Goal: Transaction & Acquisition: Purchase product/service

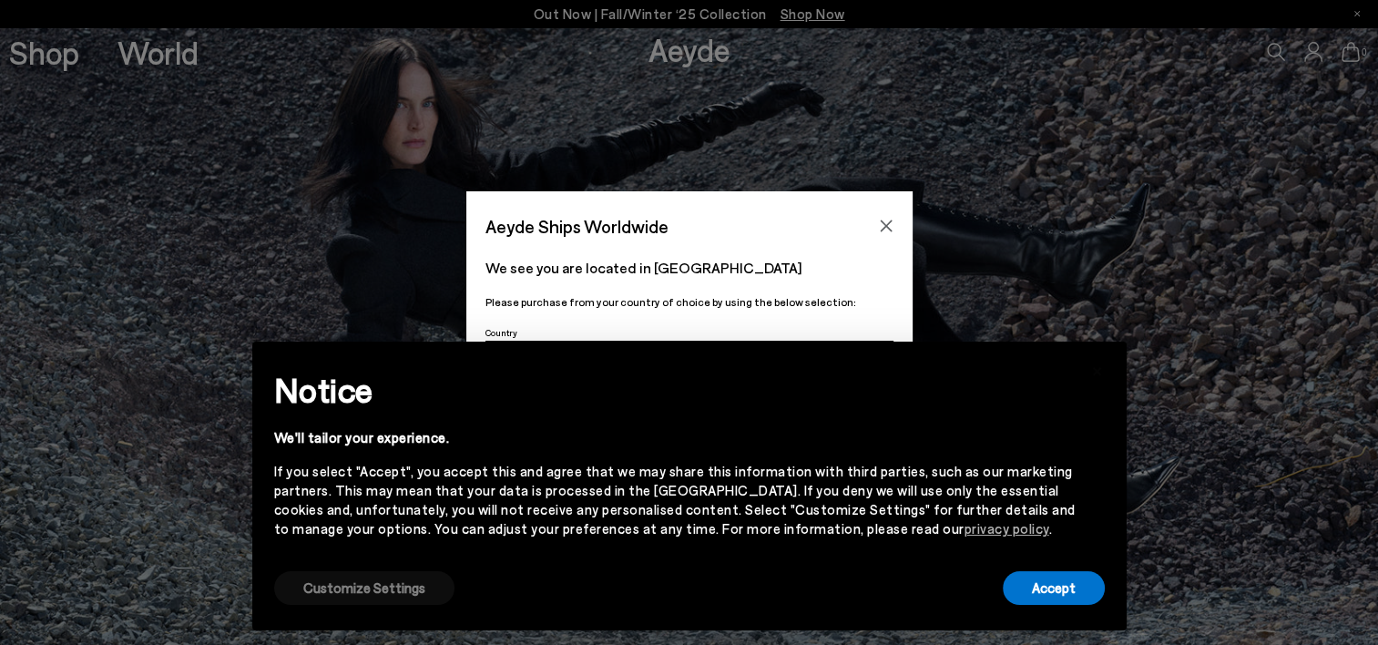
click at [367, 586] on button "Customize Settings" at bounding box center [364, 588] width 180 height 34
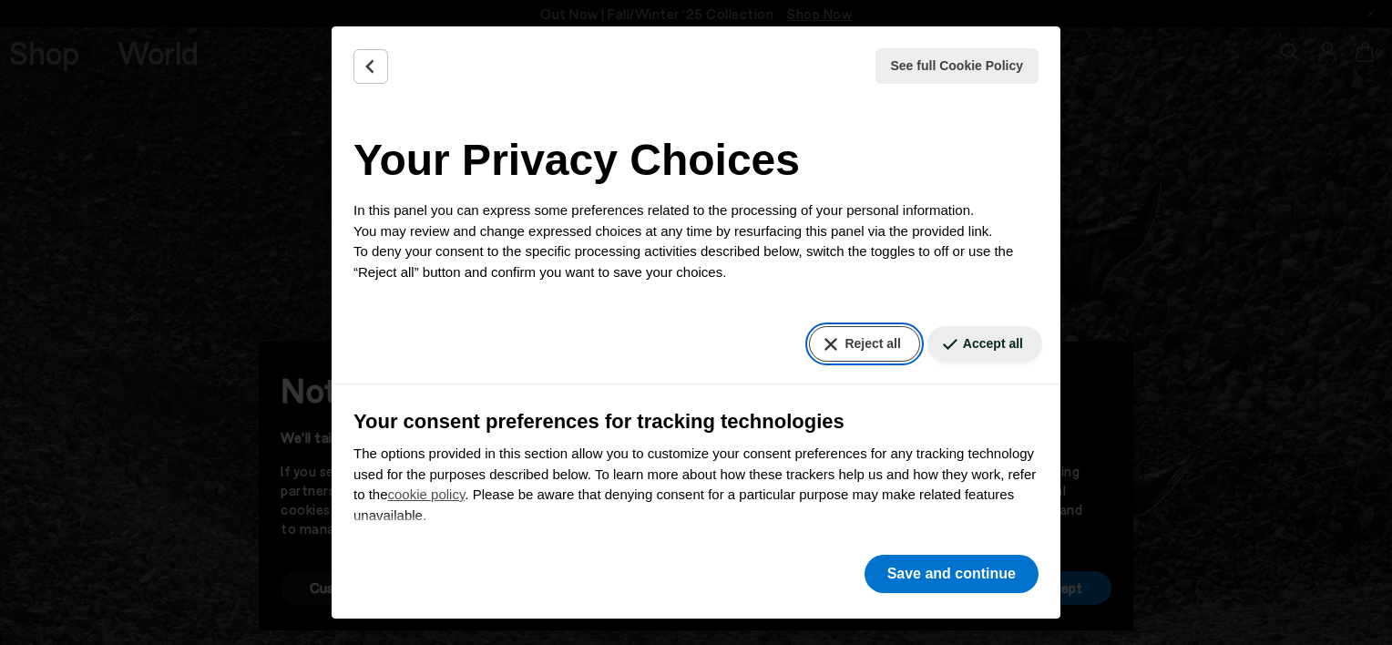
click at [842, 343] on button "Reject all" at bounding box center [864, 344] width 110 height 36
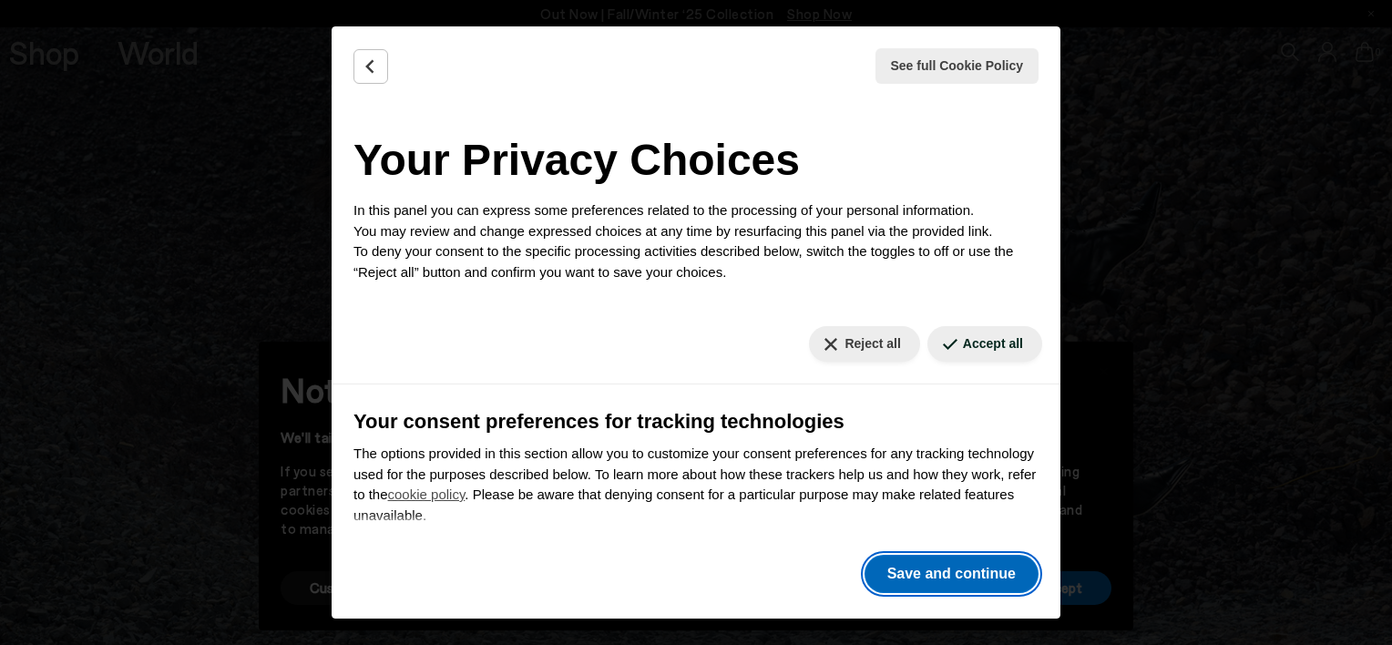
click at [958, 557] on button "Save and continue" at bounding box center [951, 574] width 174 height 38
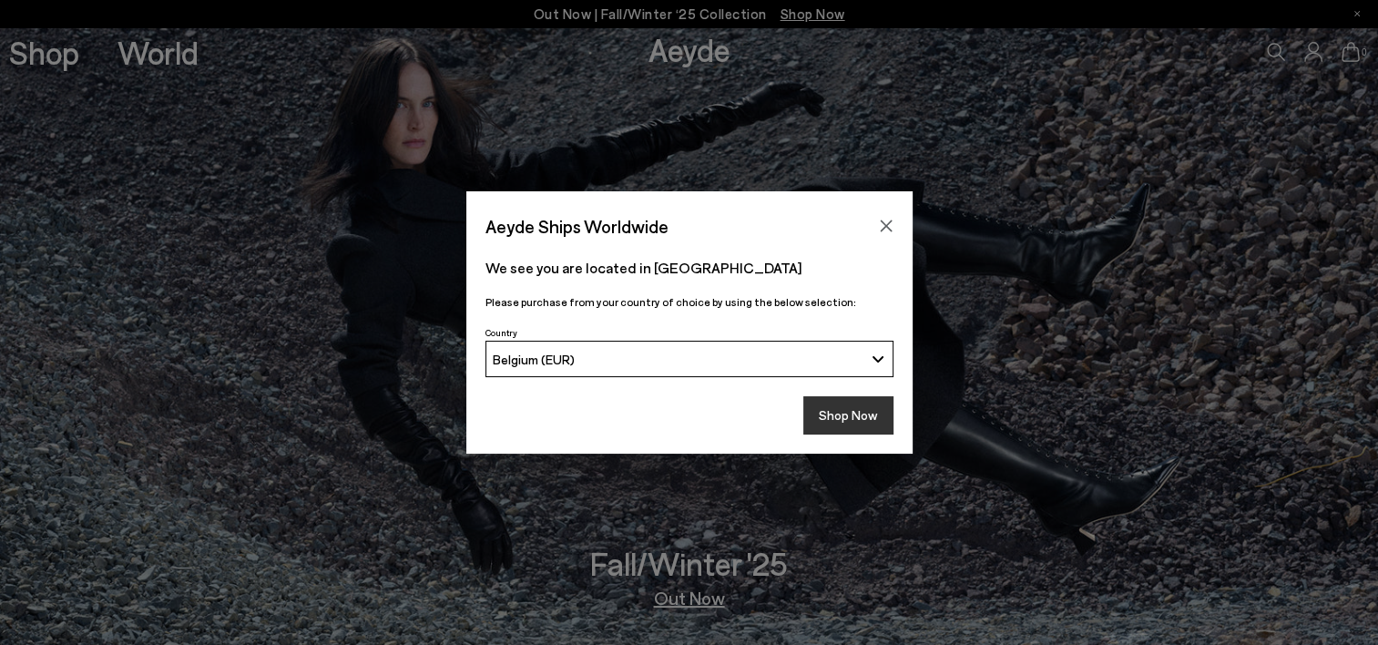
click at [852, 419] on button "Shop Now" at bounding box center [848, 415] width 90 height 38
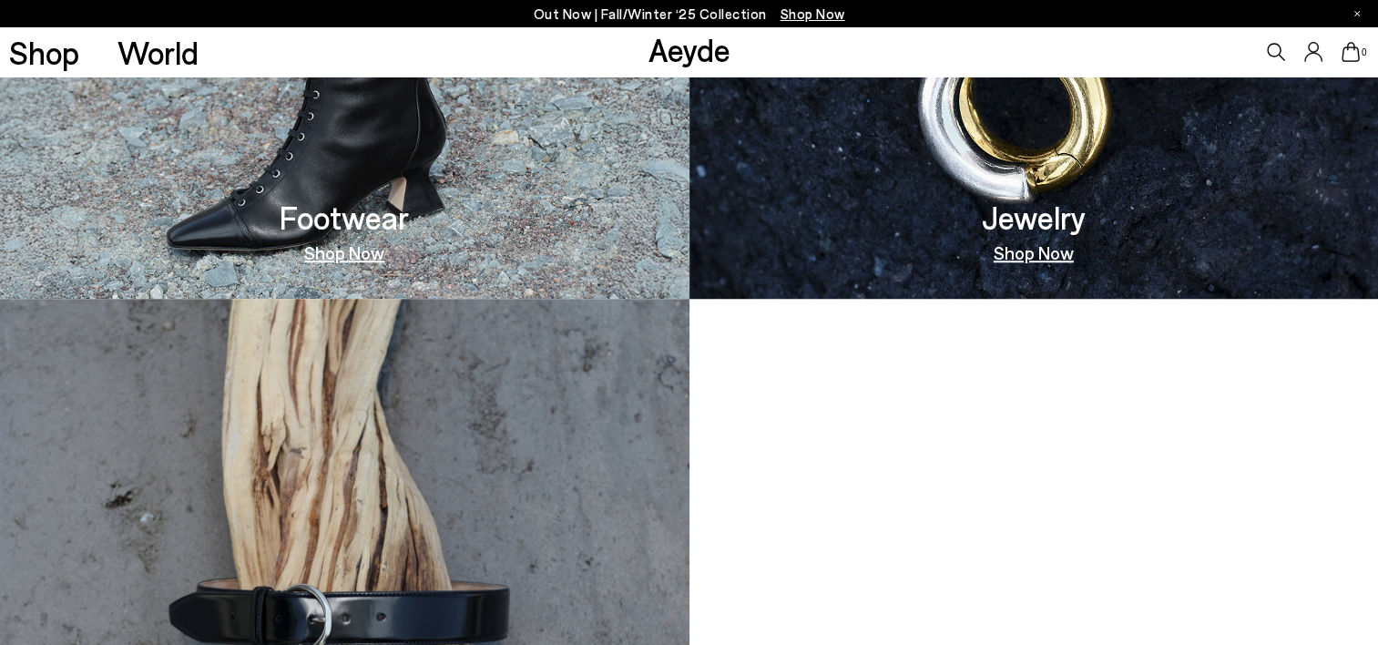
scroll to position [1395, 0]
click at [346, 253] on link "Shop Now" at bounding box center [344, 252] width 80 height 18
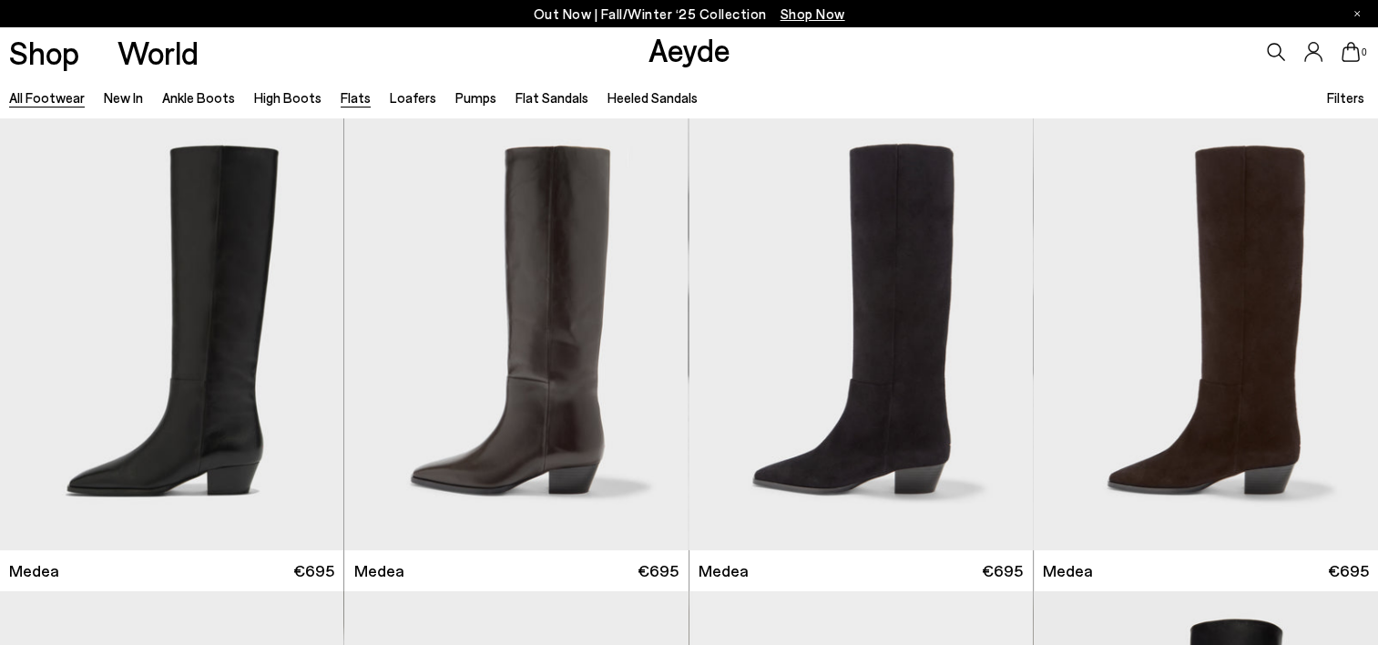
click at [342, 99] on link "Flats" at bounding box center [356, 97] width 30 height 16
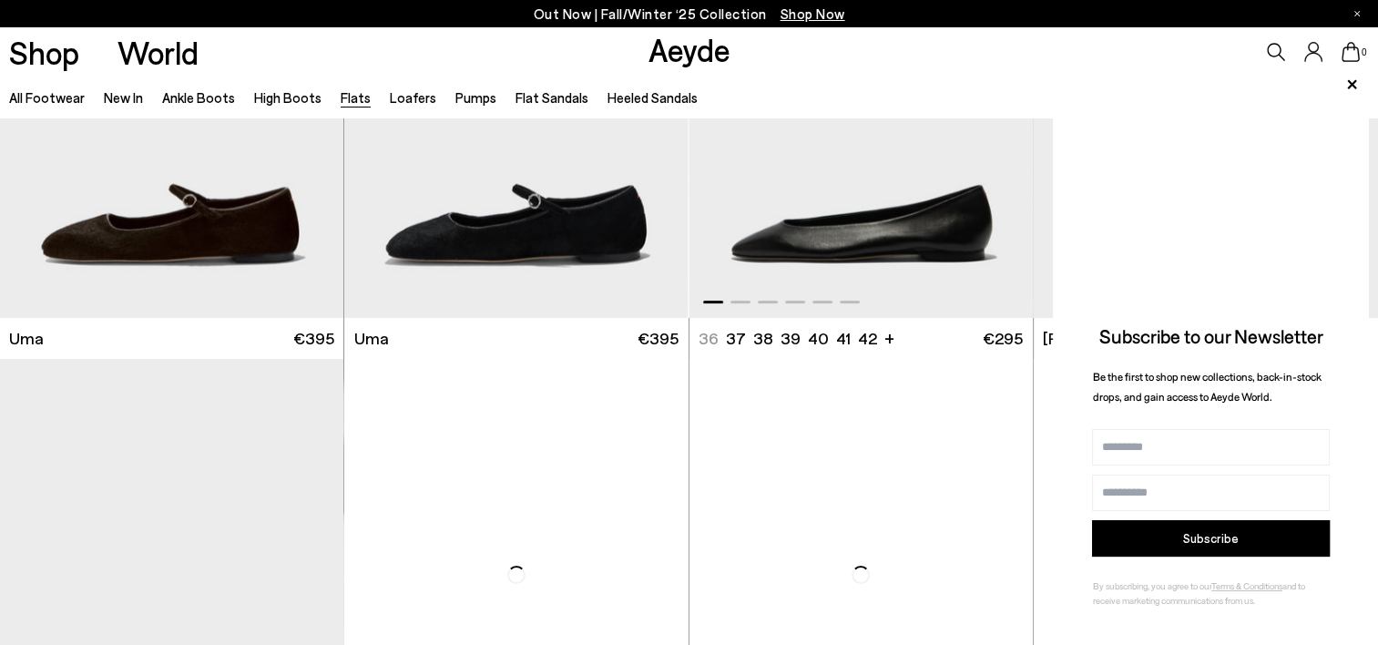
scroll to position [235, 0]
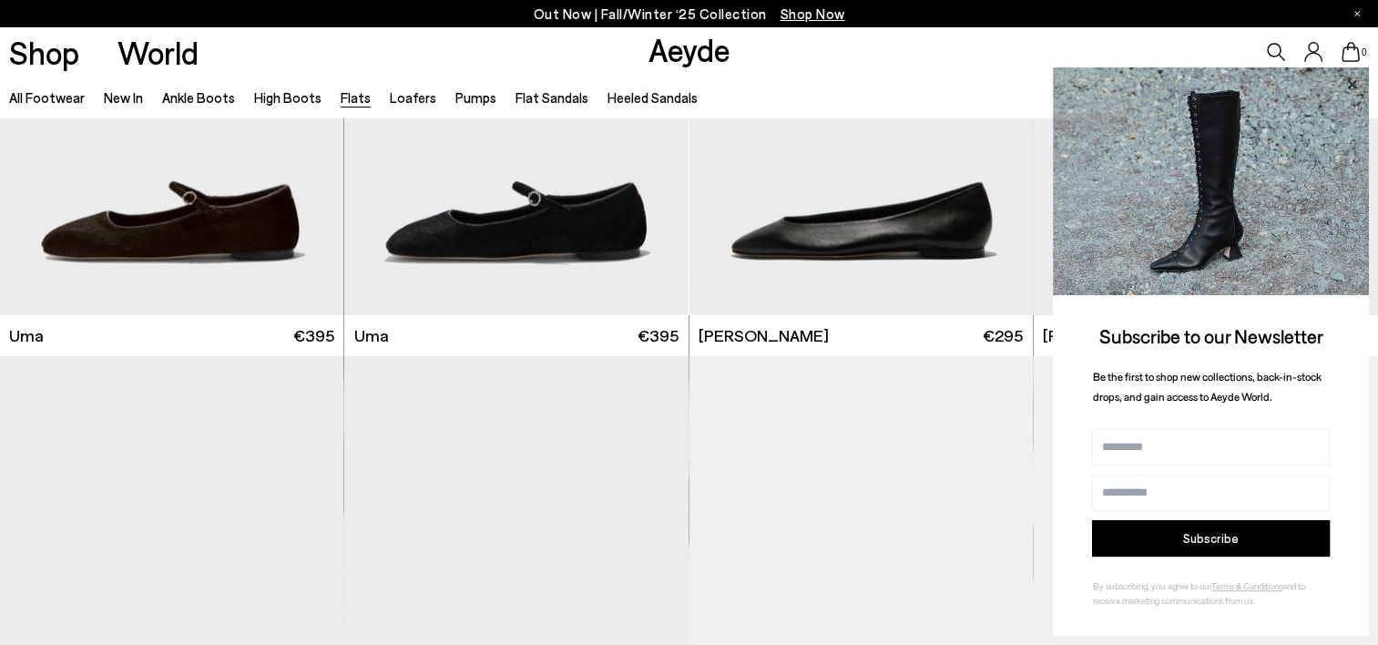
click at [1352, 87] on icon at bounding box center [1352, 85] width 24 height 24
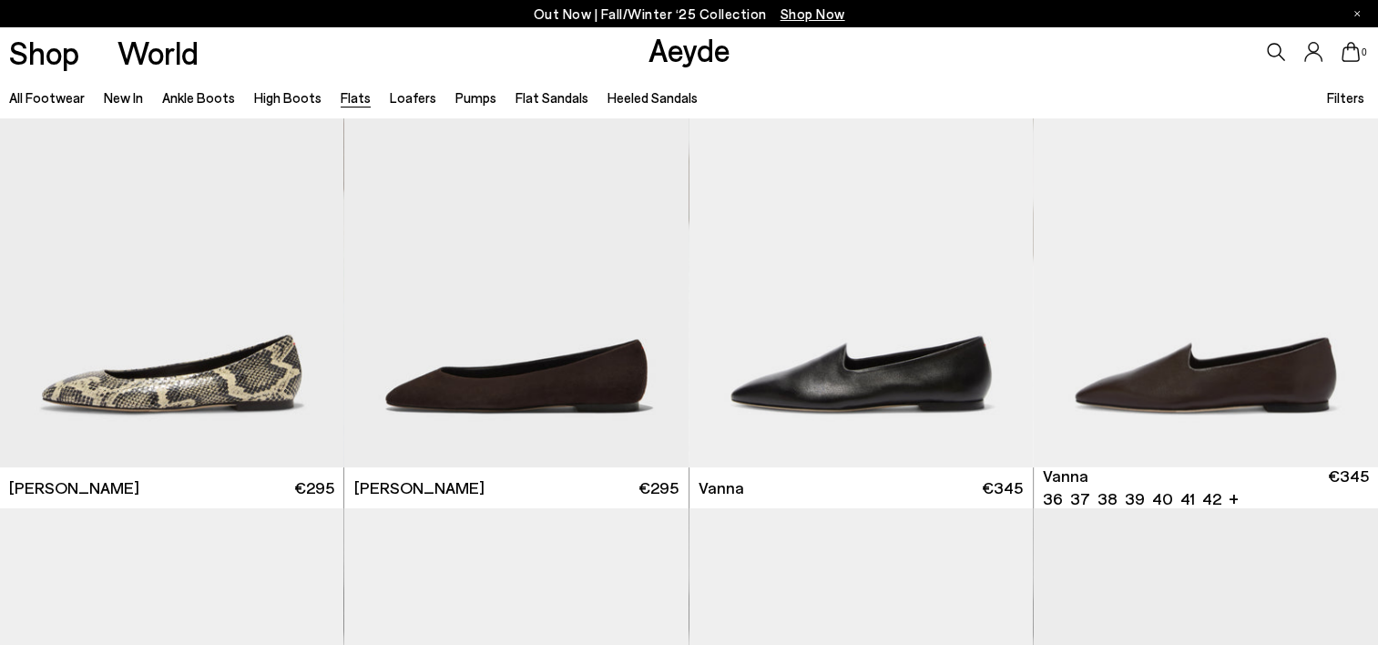
scroll to position [559, 0]
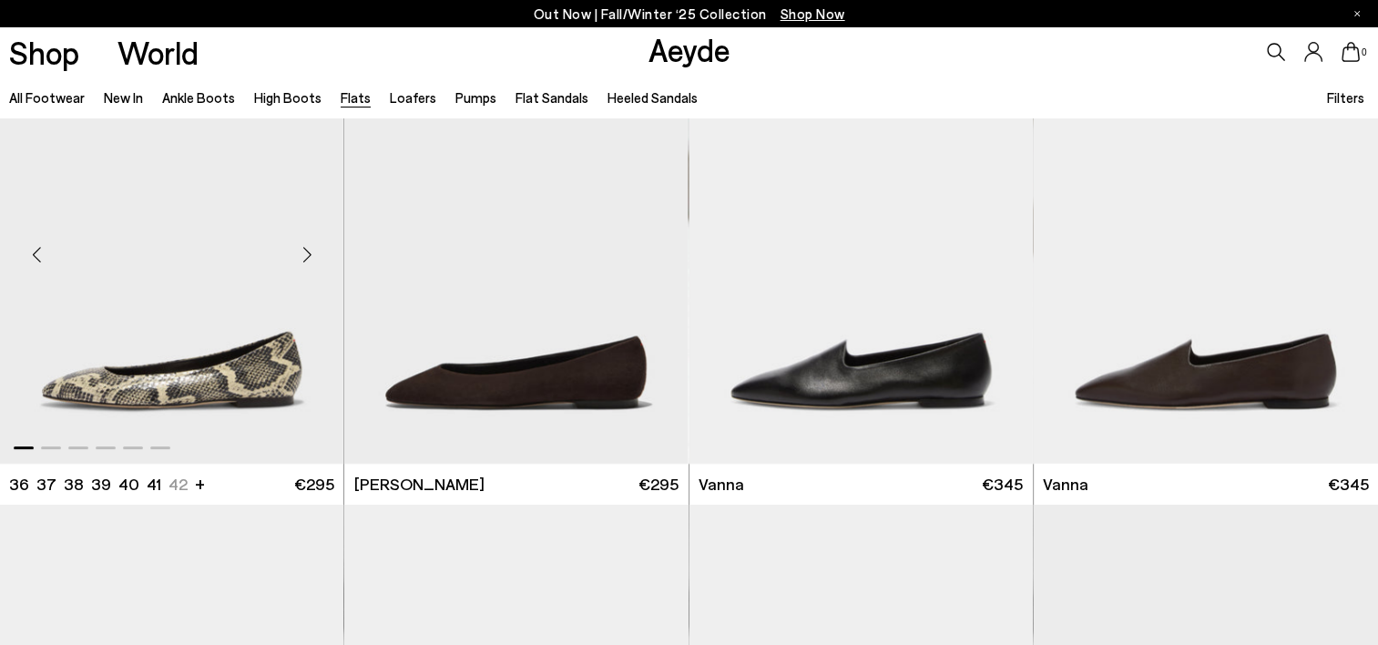
click at [202, 349] on img "1 / 6" at bounding box center [171, 248] width 343 height 432
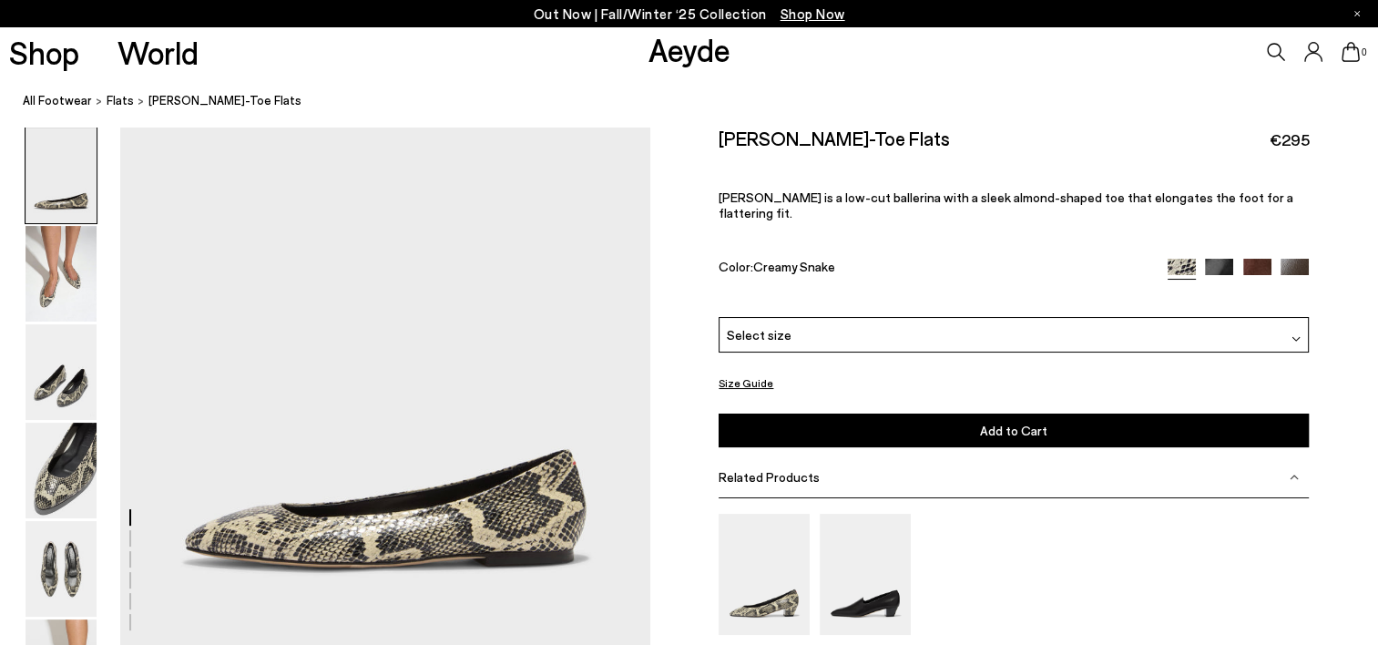
click at [840, 317] on div "Select size" at bounding box center [1014, 335] width 590 height 36
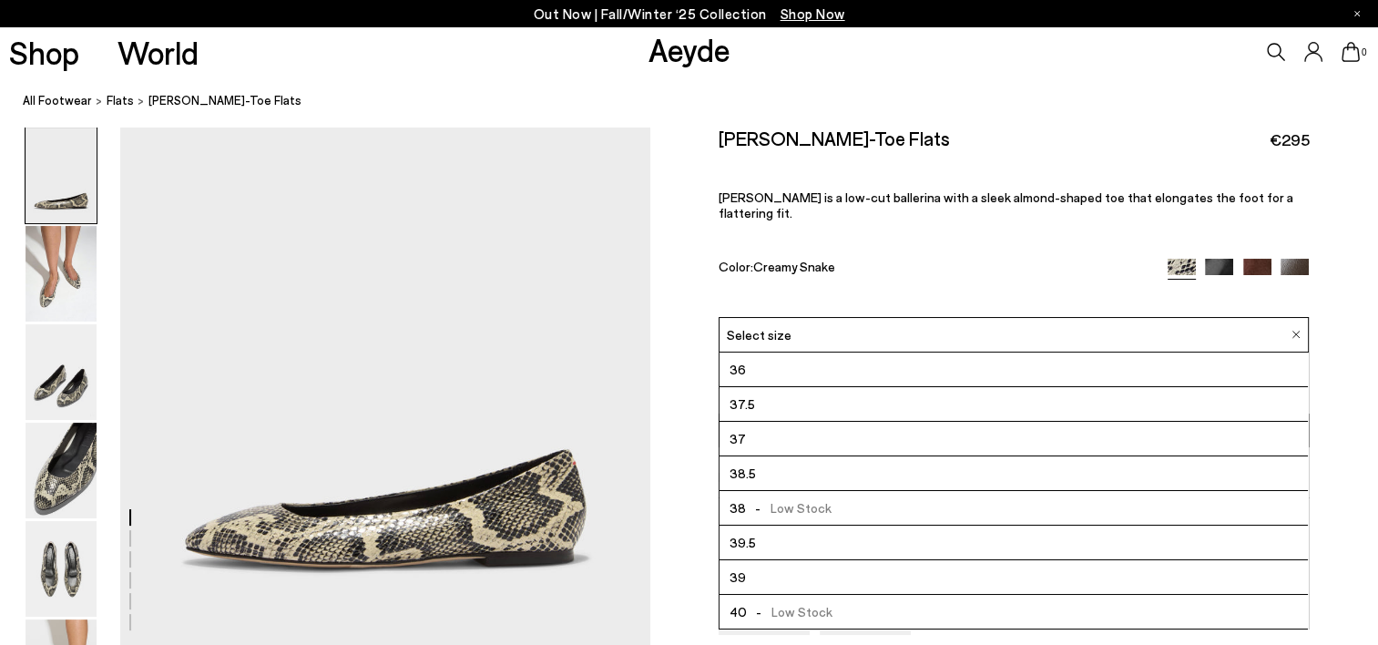
click at [788, 496] on span "- Low Stock" at bounding box center [789, 507] width 86 height 23
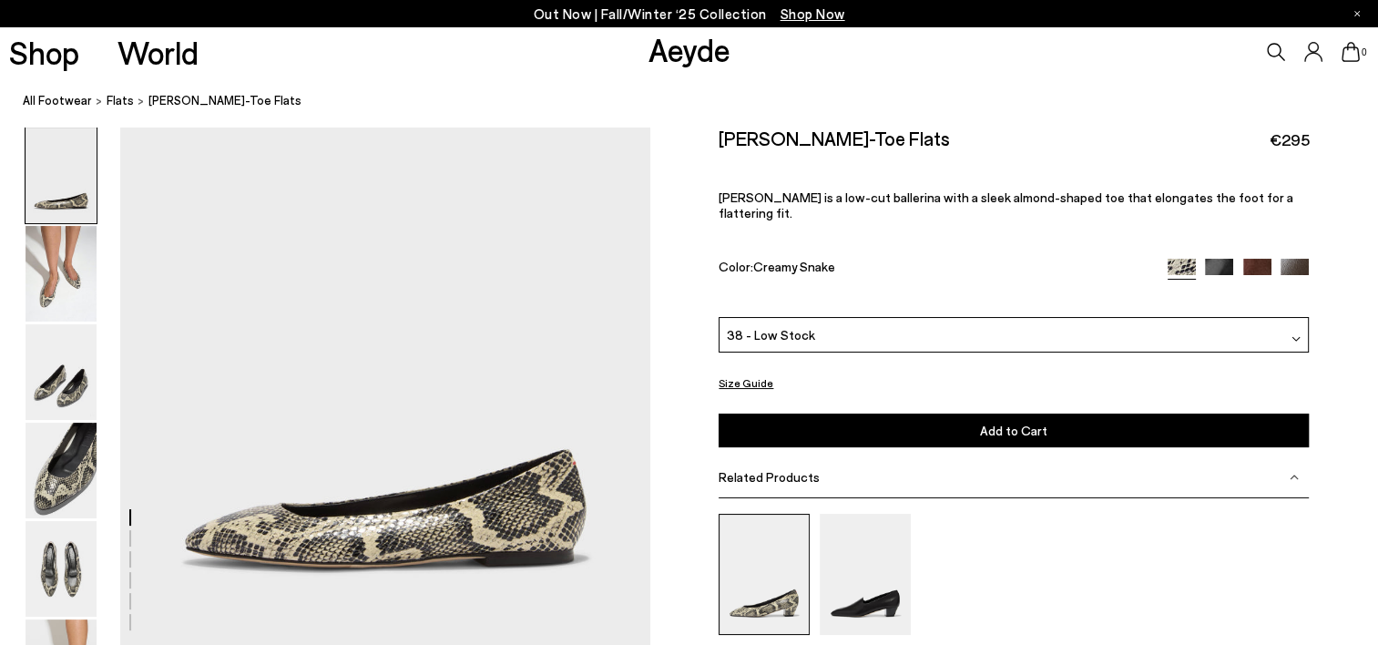
click at [761, 551] on img at bounding box center [764, 574] width 91 height 121
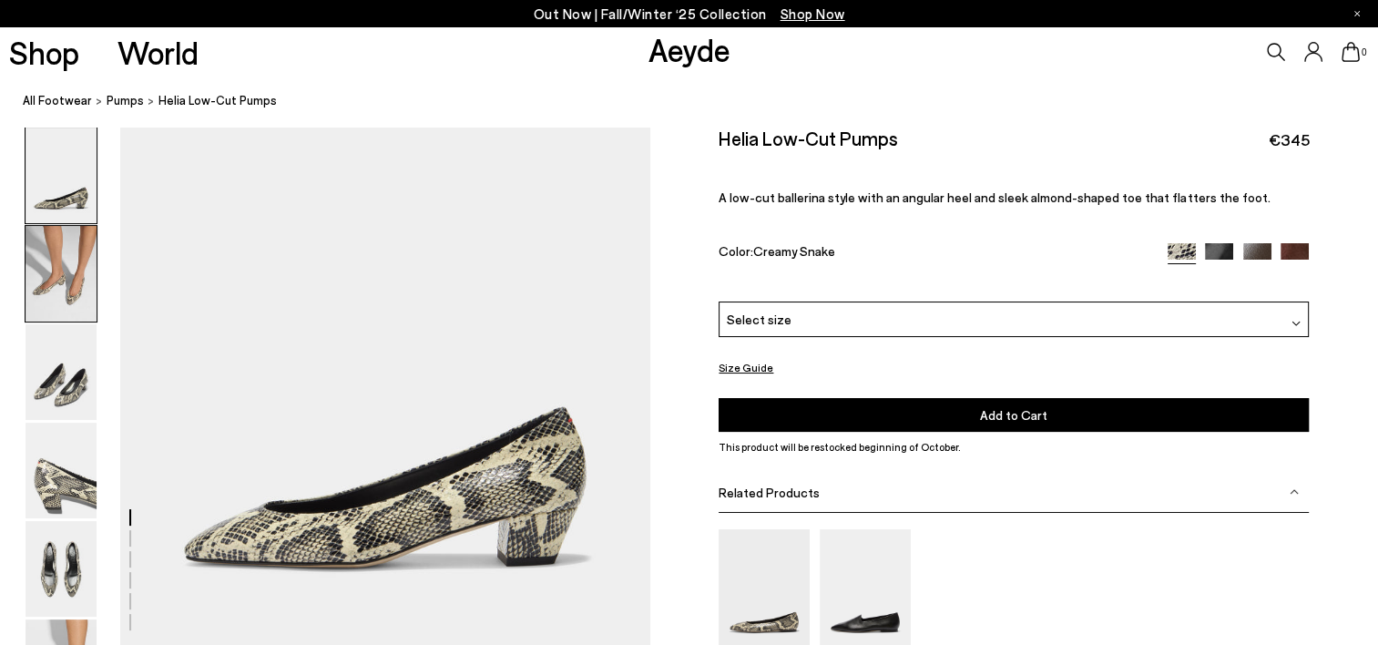
click at [73, 268] on img at bounding box center [61, 274] width 71 height 96
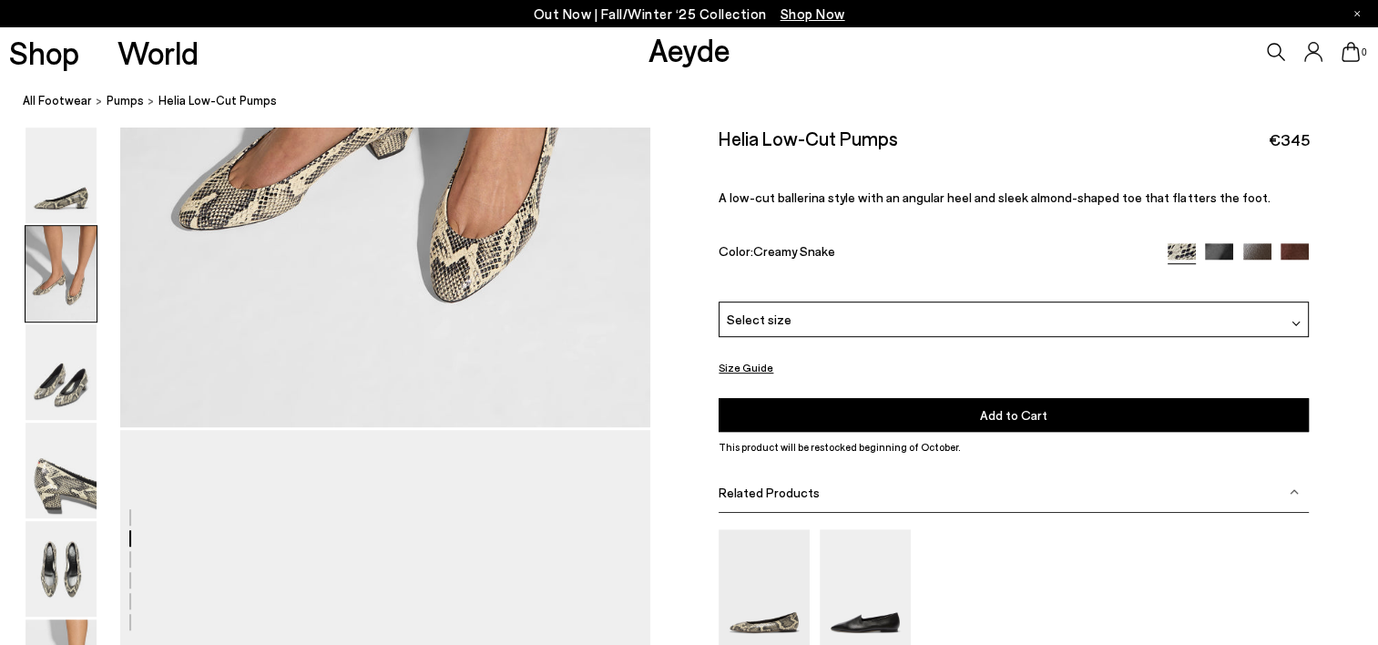
scroll to position [941, 0]
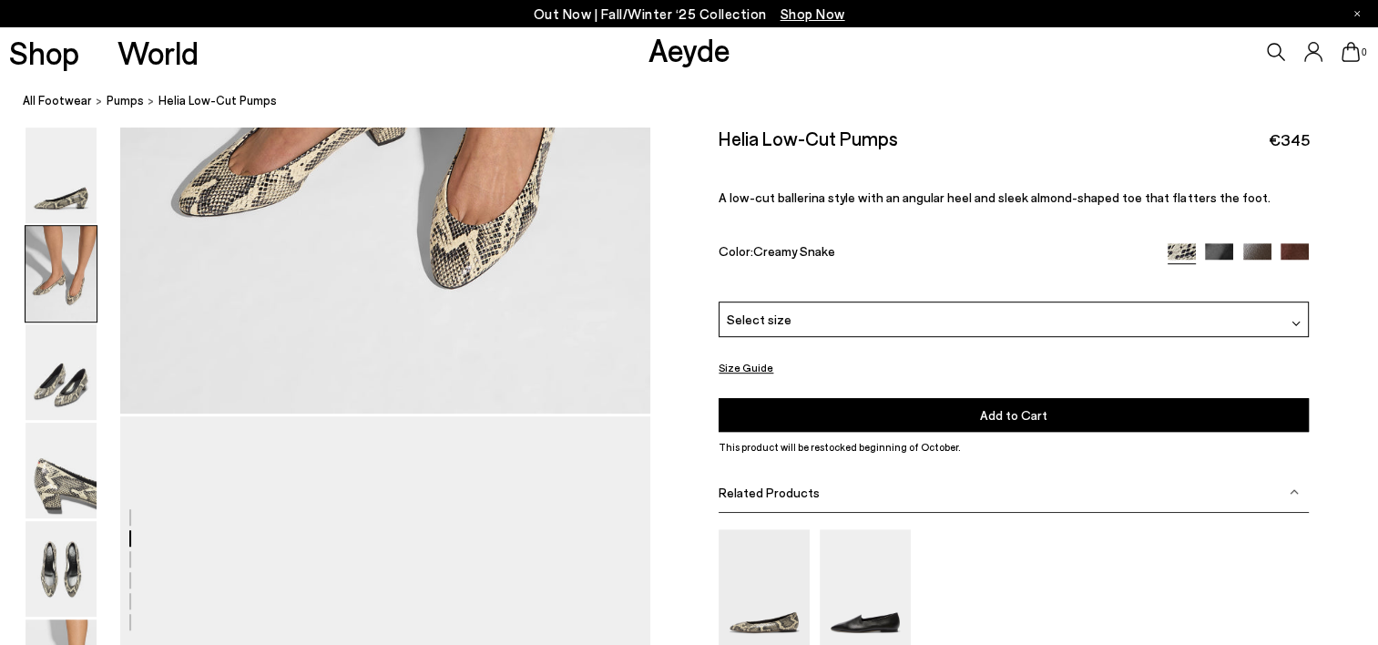
click at [825, 310] on div "Select size" at bounding box center [1014, 319] width 590 height 36
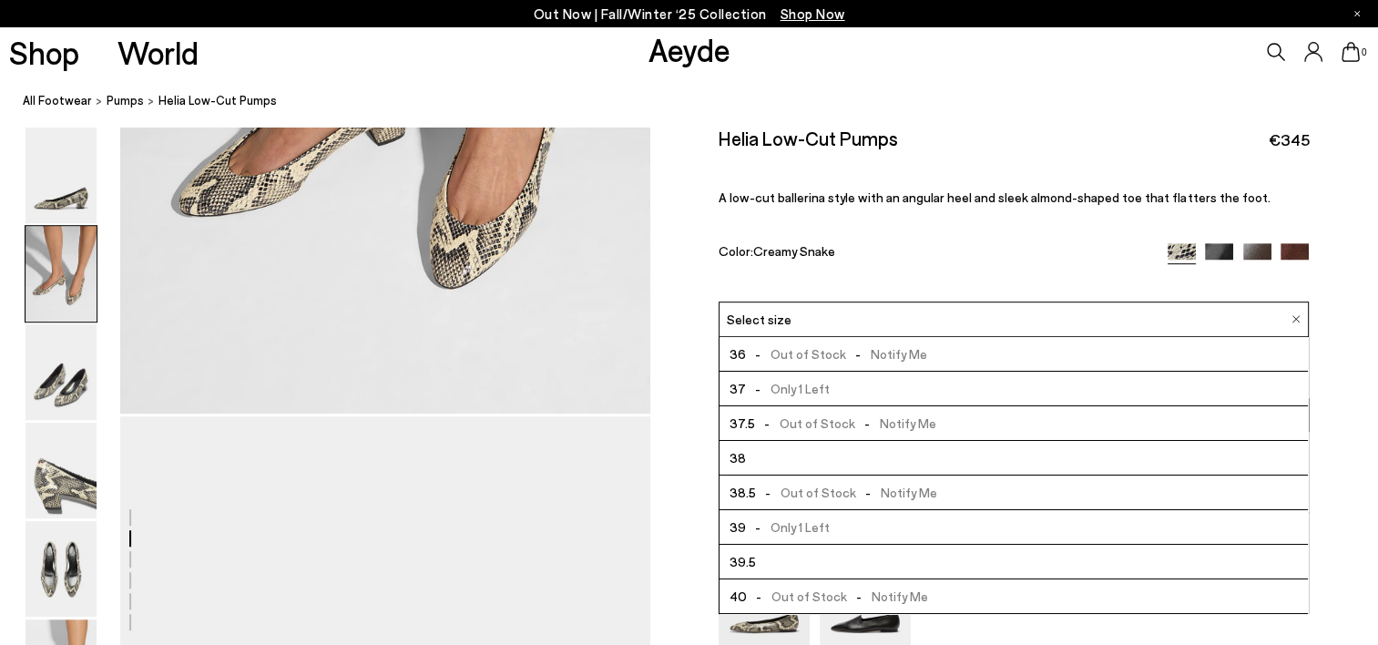
click at [821, 461] on li "38" at bounding box center [1013, 458] width 588 height 35
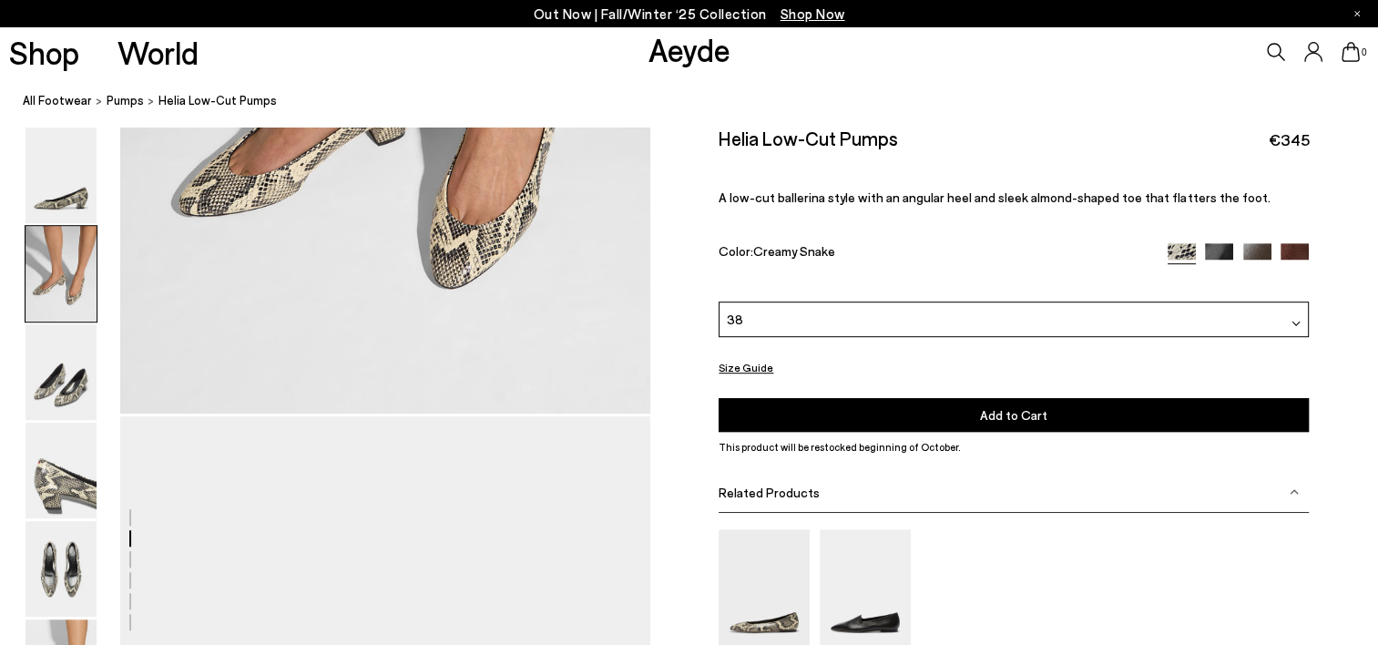
click at [916, 427] on button "Add to Cart Select a Size First" at bounding box center [1014, 415] width 590 height 34
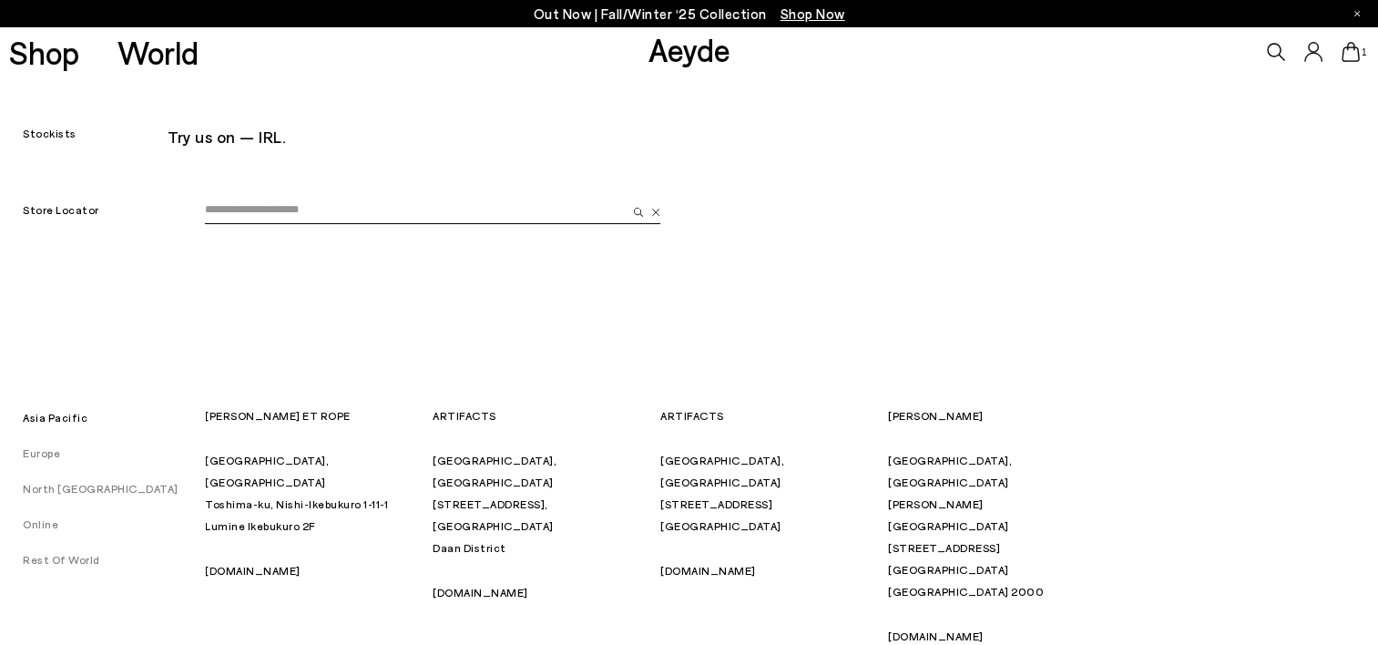
click at [311, 209] on input "email" at bounding box center [416, 210] width 422 height 27
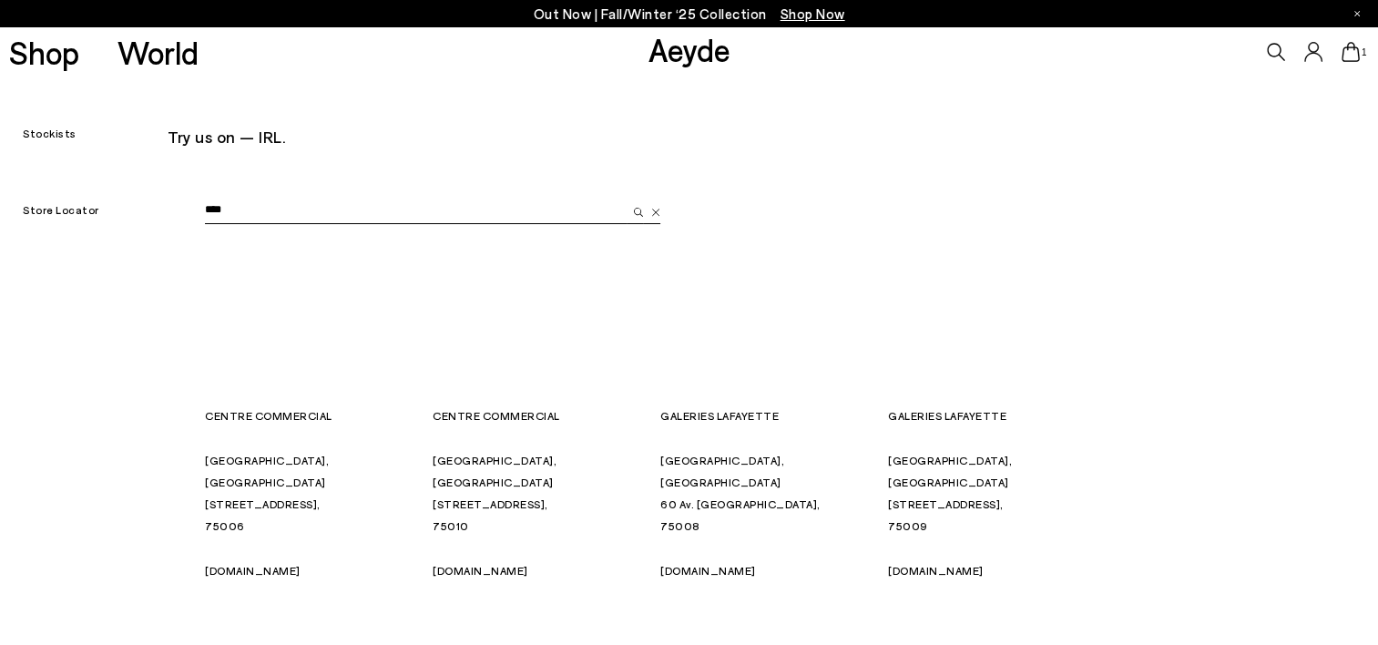
type input "*****"
